Goal: Task Accomplishment & Management: Manage account settings

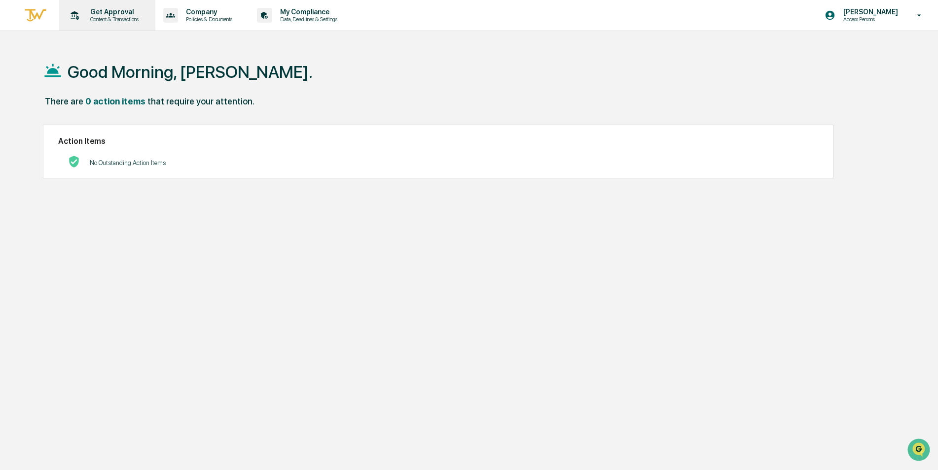
click at [130, 19] on p "Content & Transactions" at bounding box center [112, 19] width 61 height 7
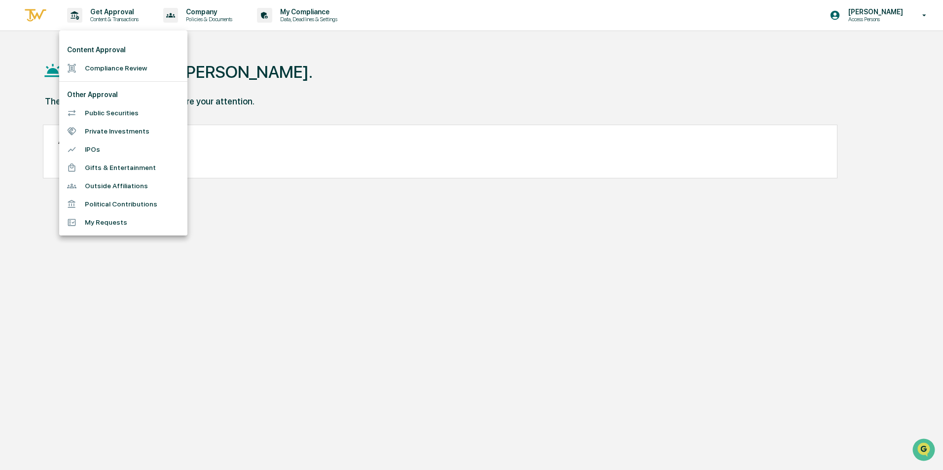
click at [922, 14] on div at bounding box center [471, 235] width 943 height 470
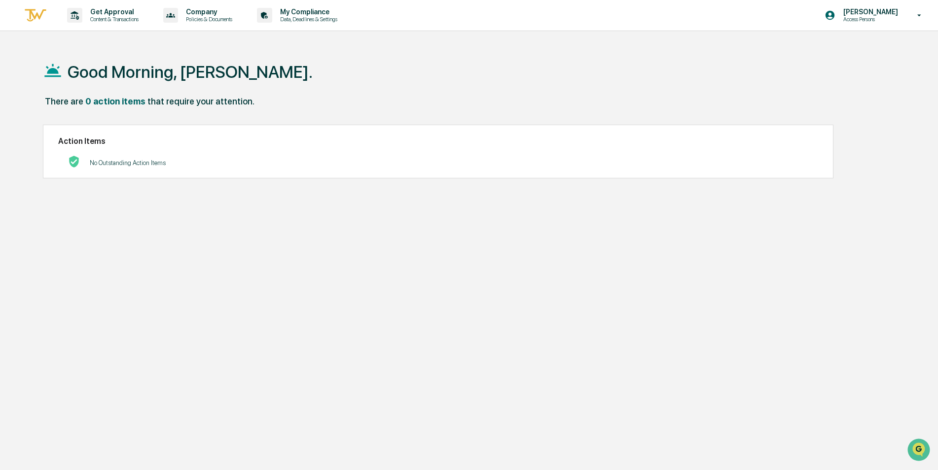
click at [921, 13] on icon at bounding box center [919, 15] width 17 height 9
click at [862, 47] on li "Switch to Admin view..." at bounding box center [866, 50] width 138 height 18
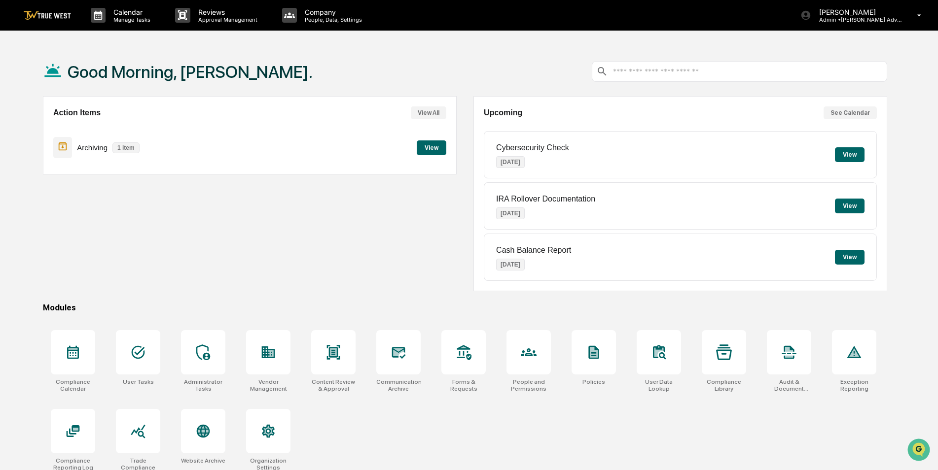
click at [421, 147] on button "View" at bounding box center [432, 147] width 30 height 15
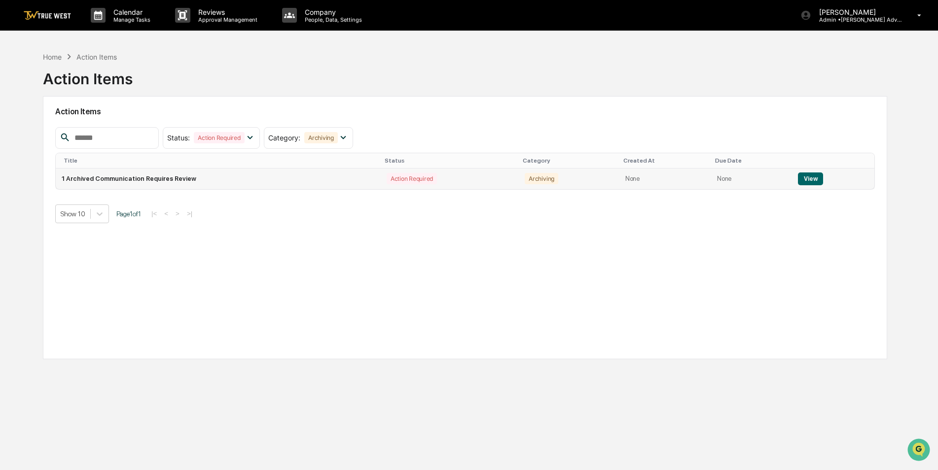
click at [808, 176] on button "View" at bounding box center [810, 179] width 25 height 13
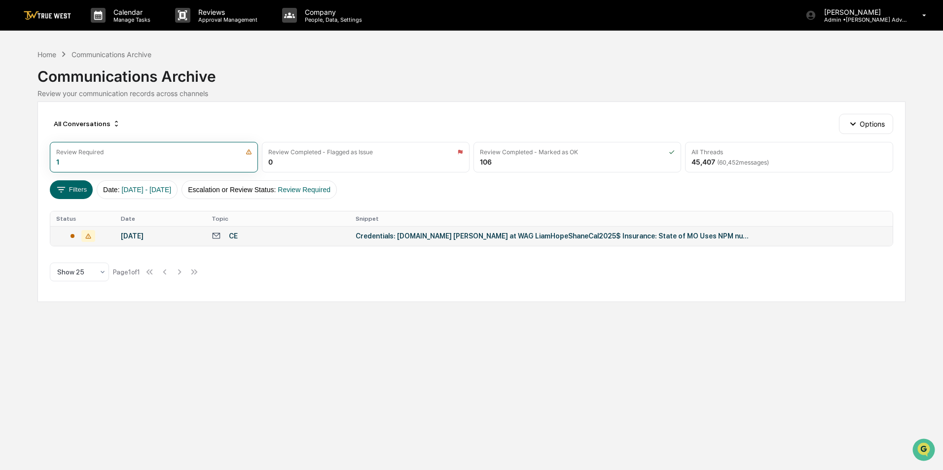
click at [469, 236] on div "Credentials: [DOMAIN_NAME] [PERSON_NAME] at WAG LiamHopeShaneCal2025$ Insurance…" at bounding box center [552, 236] width 394 height 8
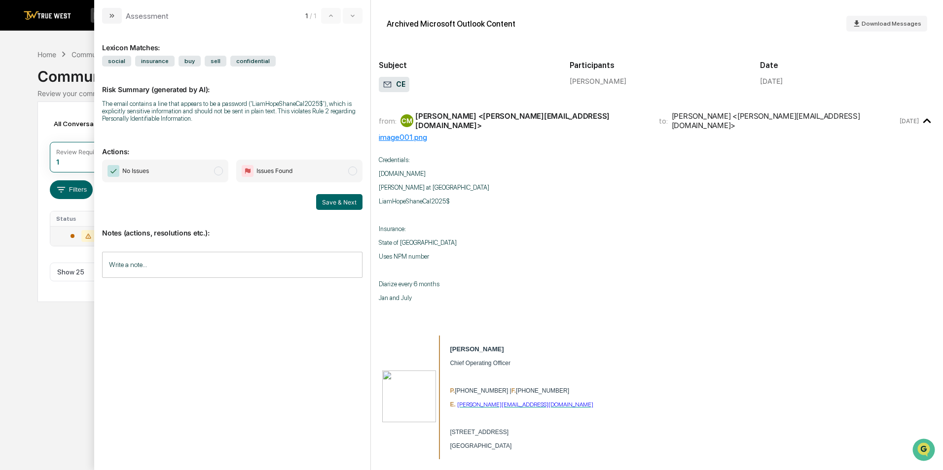
click at [117, 270] on input "Write a note..." at bounding box center [232, 265] width 260 height 26
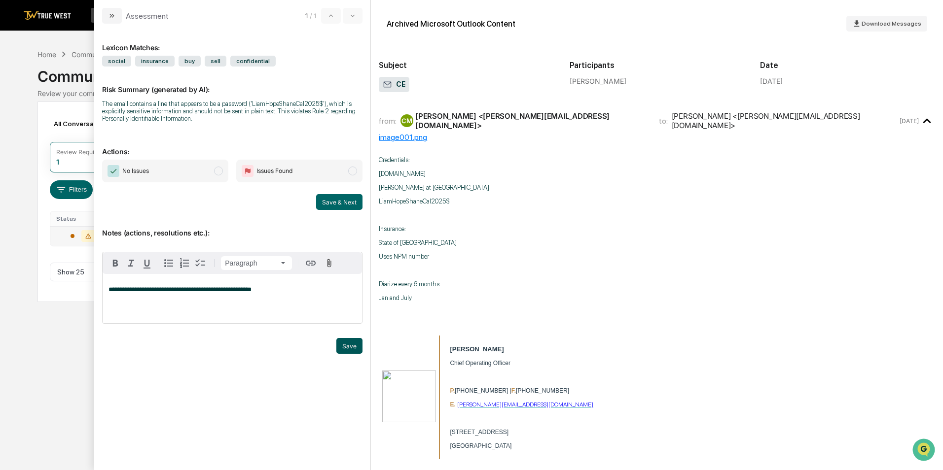
click at [351, 347] on button "Save" at bounding box center [349, 346] width 26 height 16
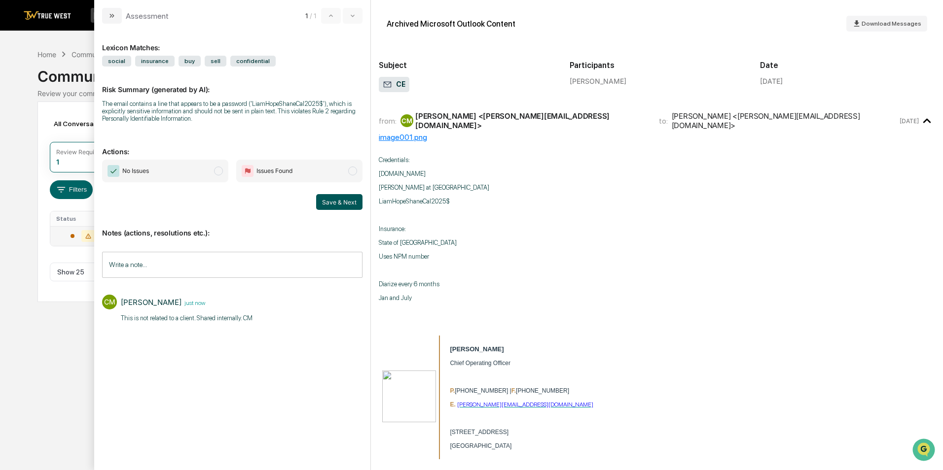
click at [321, 203] on button "Save & Next" at bounding box center [339, 202] width 46 height 16
click at [339, 199] on button "Save & Next" at bounding box center [339, 202] width 46 height 16
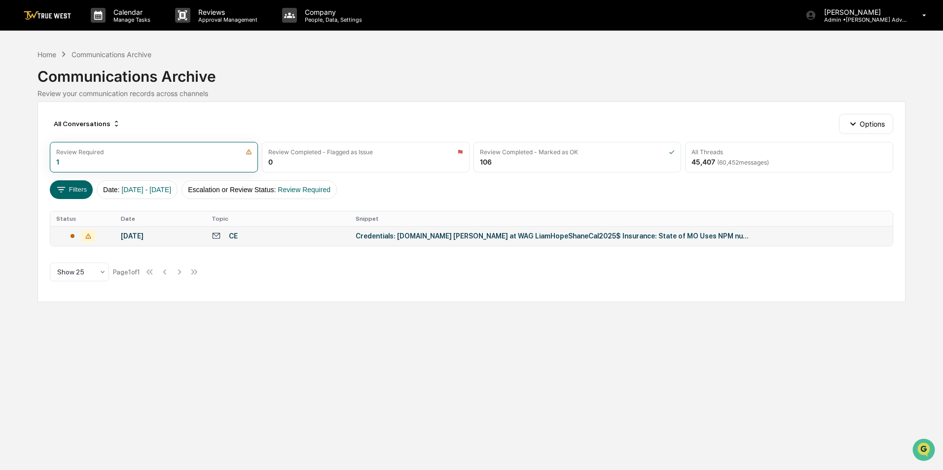
click at [26, 46] on div "Calendar Manage Tasks Reviews Approval Management Company People, Data, Setting…" at bounding box center [471, 235] width 943 height 470
click at [73, 233] on div at bounding box center [82, 236] width 52 height 12
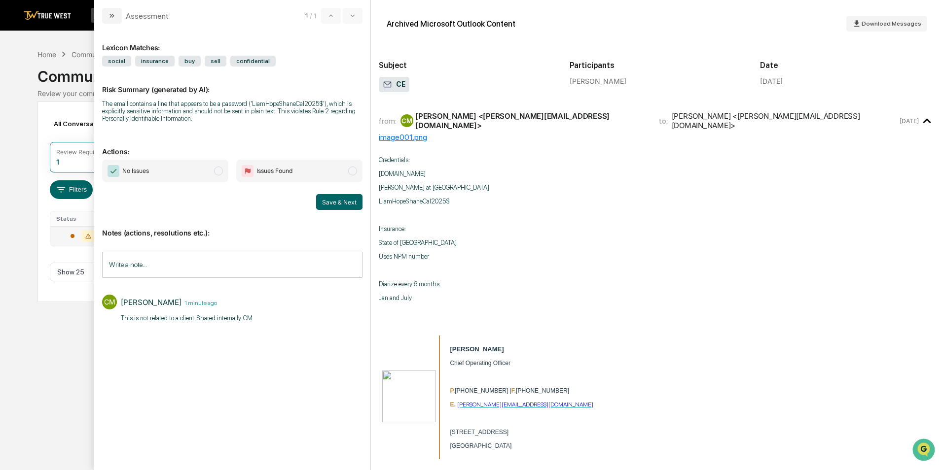
click at [43, 43] on div "Calendar Manage Tasks Reviews Approval Management Company People, Data, Setting…" at bounding box center [471, 235] width 943 height 470
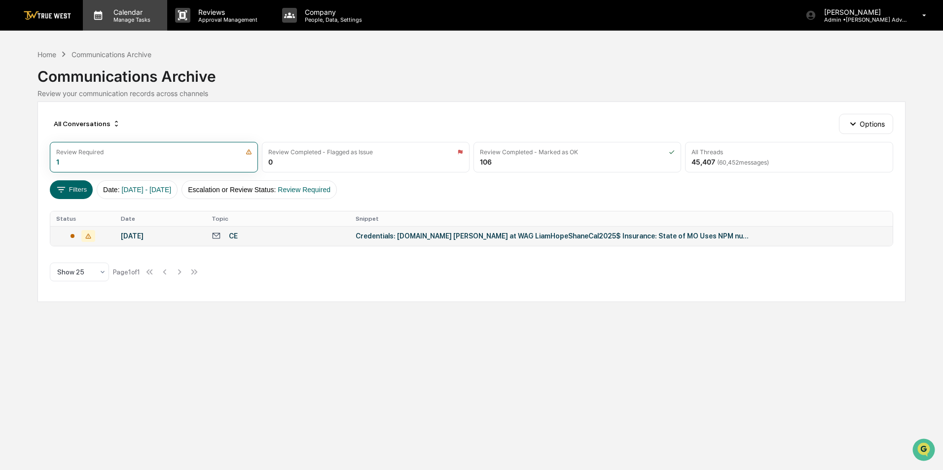
click at [137, 19] on p "Manage Tasks" at bounding box center [130, 19] width 50 height 7
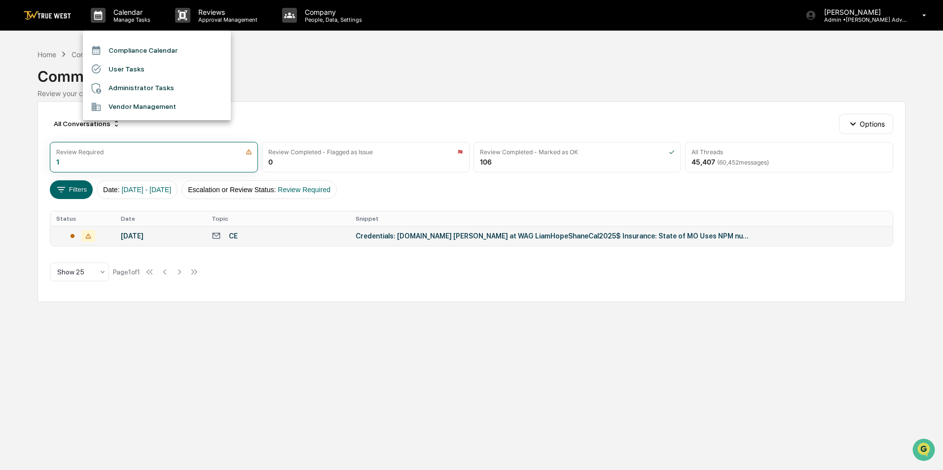
click at [131, 48] on li "Compliance Calendar" at bounding box center [157, 50] width 148 height 19
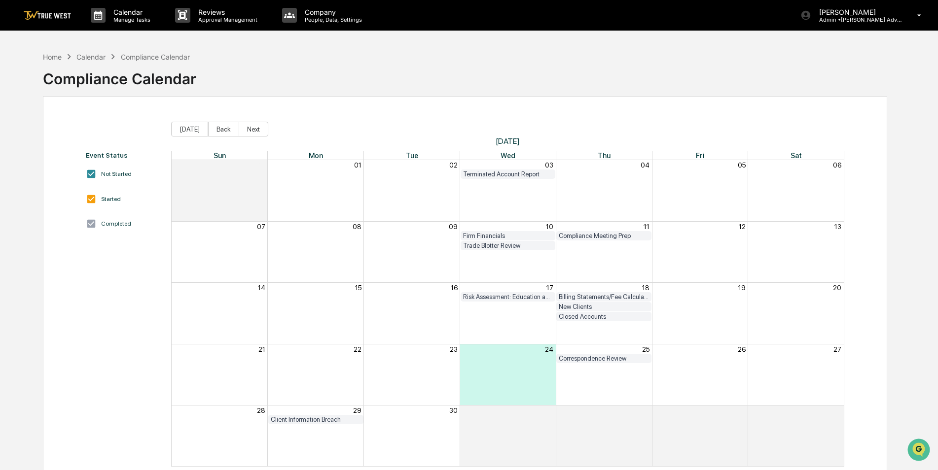
click at [483, 235] on div "Firm Financials" at bounding box center [508, 235] width 90 height 7
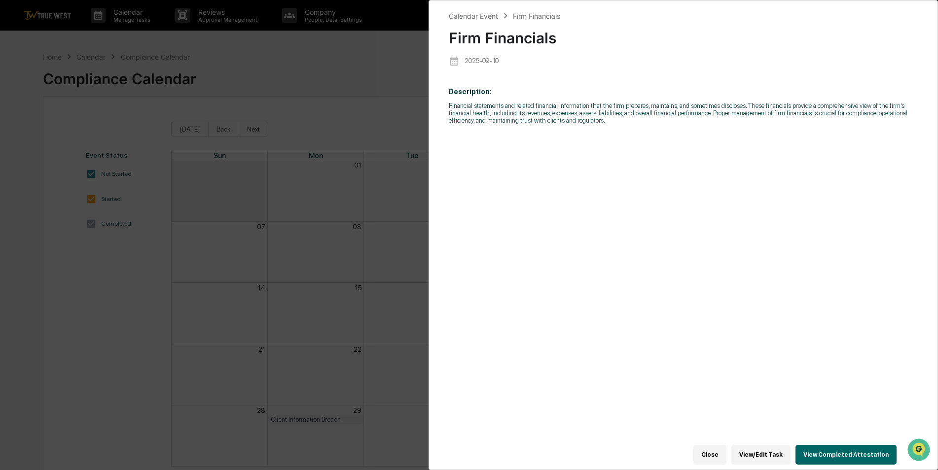
click at [839, 453] on button "View Completed Attestation" at bounding box center [845, 455] width 101 height 20
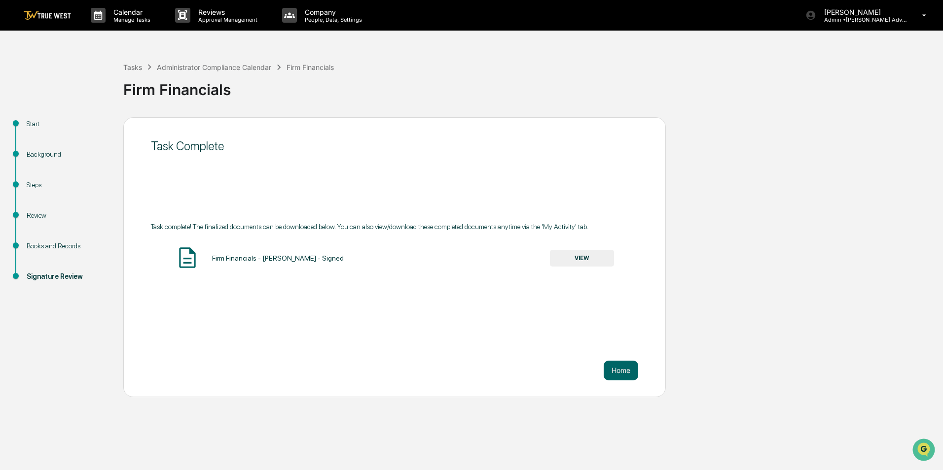
click at [579, 261] on button "VIEW" at bounding box center [582, 258] width 64 height 17
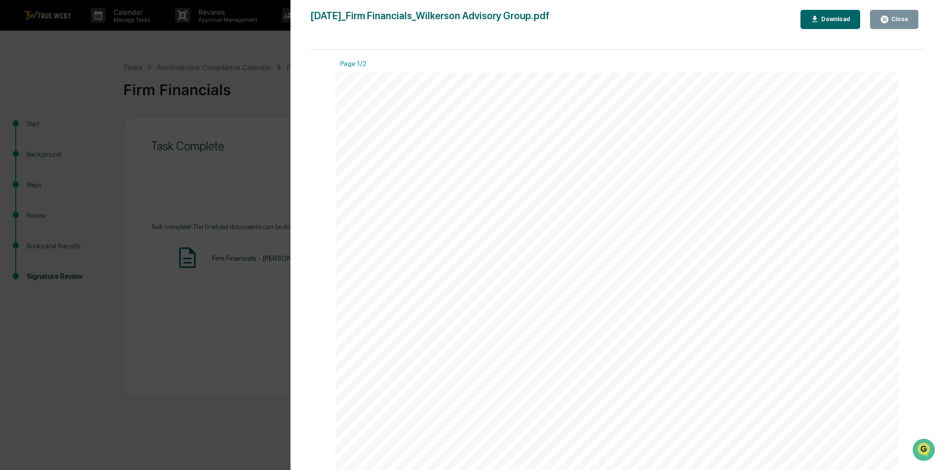
click at [888, 18] on icon "button" at bounding box center [883, 19] width 7 height 7
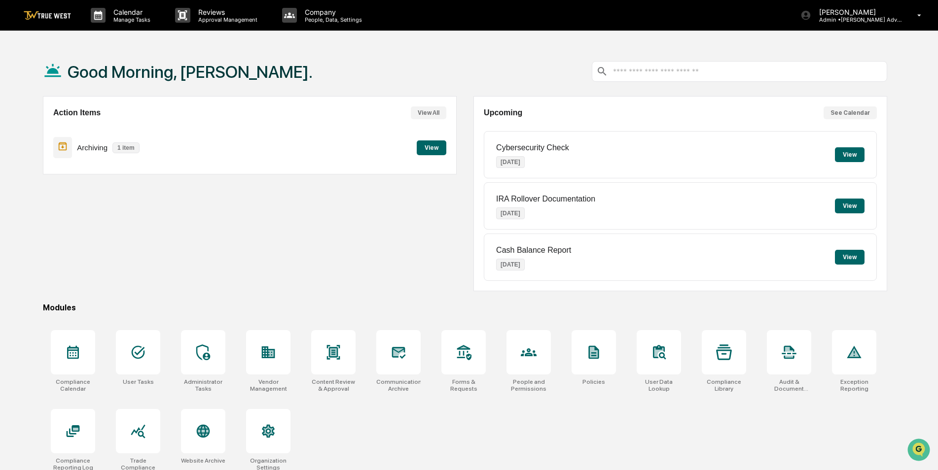
click at [442, 149] on button "View" at bounding box center [432, 147] width 30 height 15
click at [847, 154] on button "View" at bounding box center [850, 154] width 30 height 15
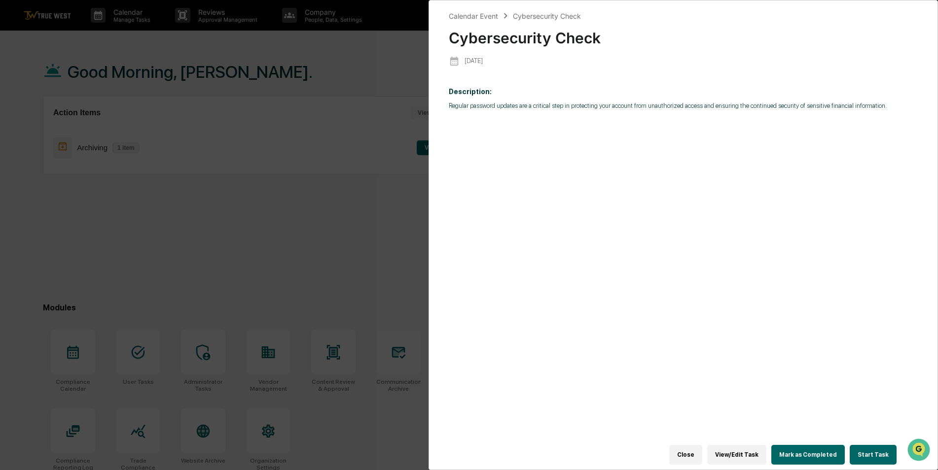
click at [381, 78] on div "Calendar Event Cybersecurity Check Cybersecurity Check [DATE] Description: Regu…" at bounding box center [469, 235] width 938 height 470
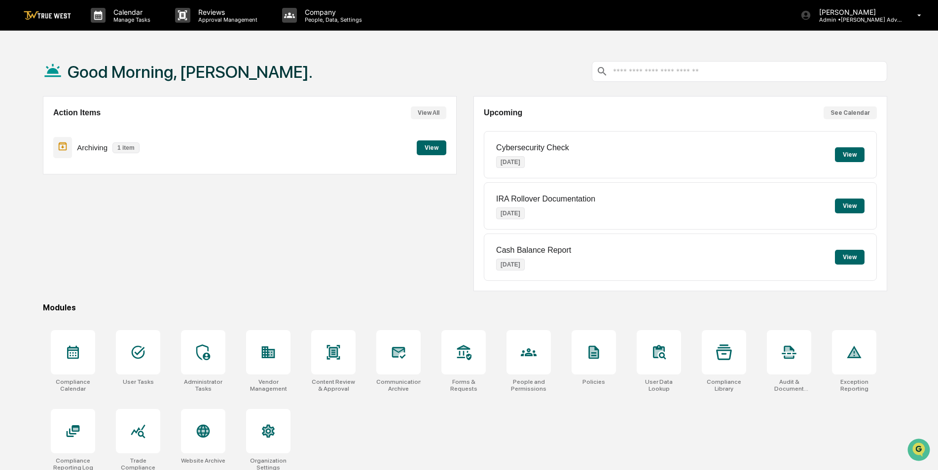
click at [842, 205] on button "View" at bounding box center [850, 206] width 30 height 15
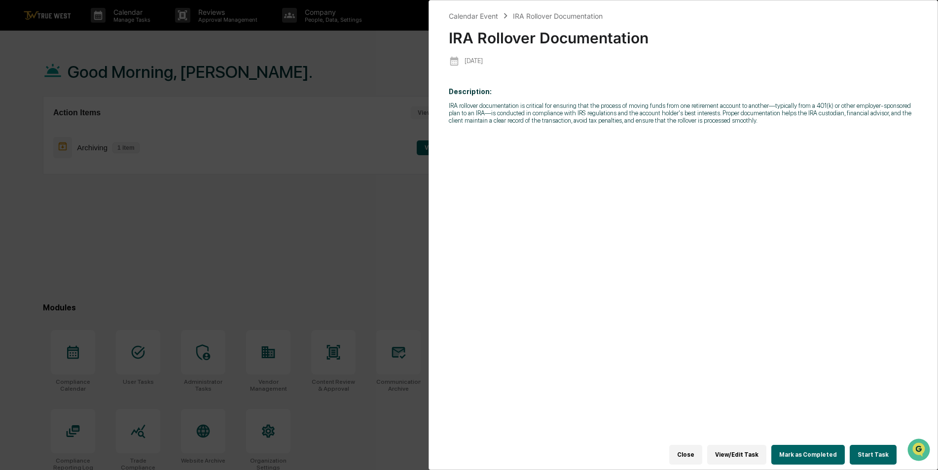
click at [312, 217] on div "Calendar Event IRA Rollover Documentation IRA Rollover Documentation [DATE] Des…" at bounding box center [469, 235] width 938 height 470
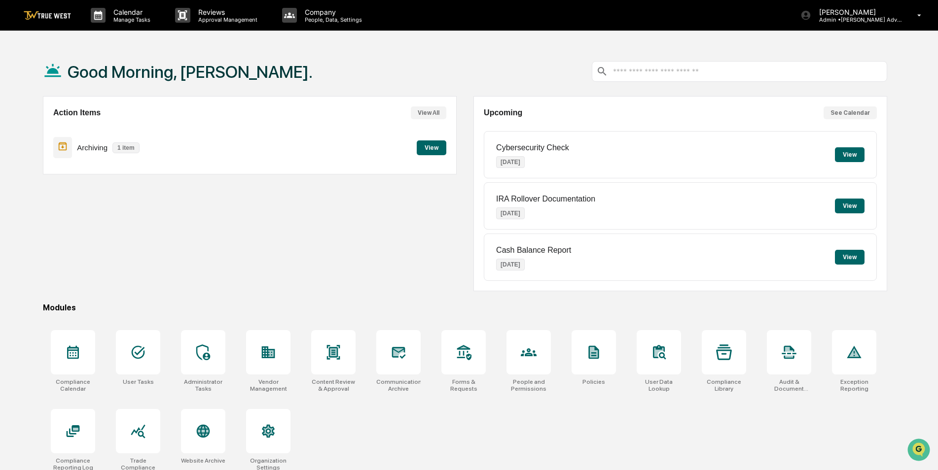
click at [854, 257] on button "View" at bounding box center [850, 257] width 30 height 15
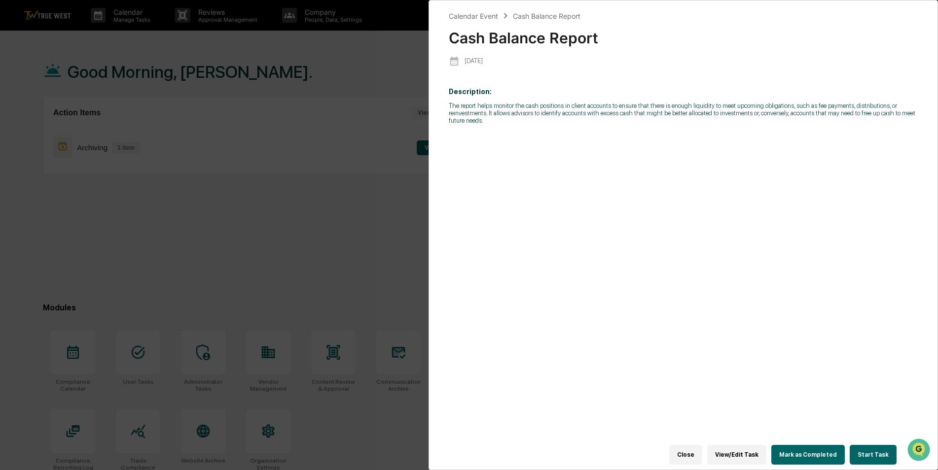
click at [209, 261] on div "Calendar Event Cash Balance Report Cash Balance Report [DATE] Description: The …" at bounding box center [469, 235] width 938 height 470
